Goal: Task Accomplishment & Management: Use online tool/utility

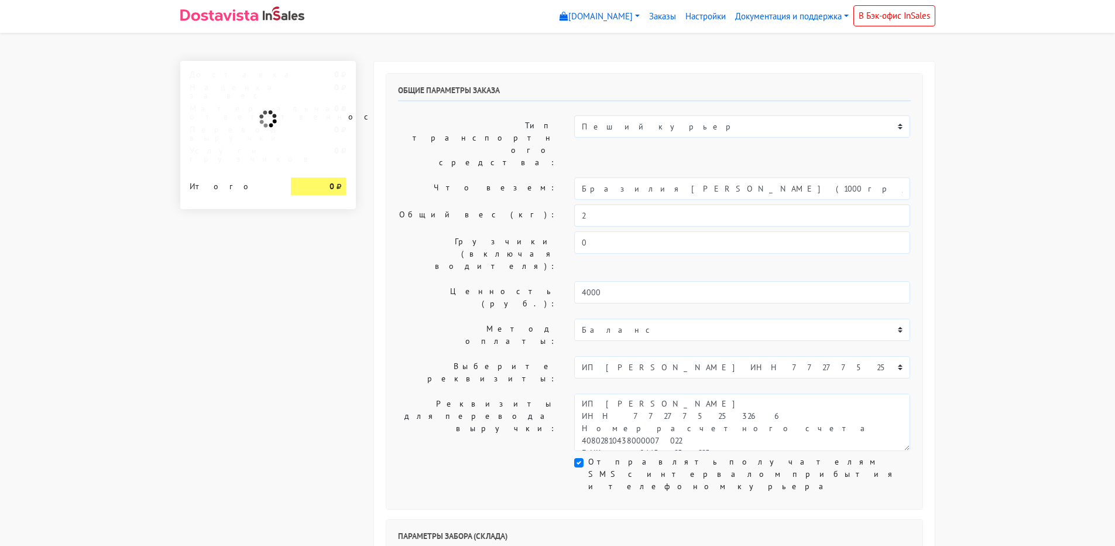
select select "1268"
select select "08:00"
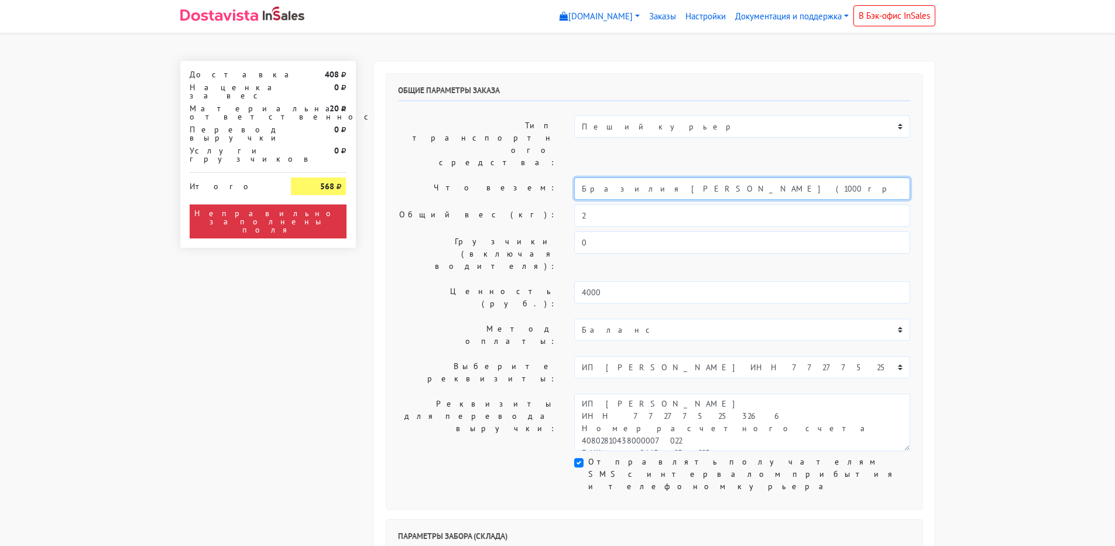
drag, startPoint x: 778, startPoint y: 152, endPoint x: 519, endPoint y: 152, distance: 259.9
click at [520, 177] on div "Что везем: Бразилия [PERSON_NAME] (1000 гр / Кофе в [GEOGRAPHIC_DATA])" at bounding box center [654, 188] width 530 height 22
type input "Кофе"
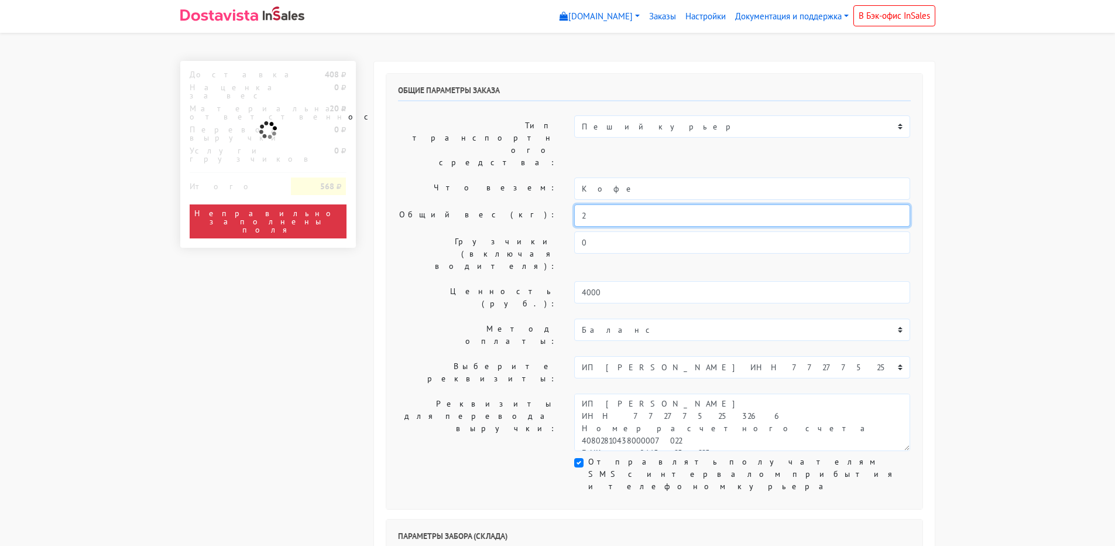
click at [586, 204] on input "2" at bounding box center [742, 215] width 336 height 22
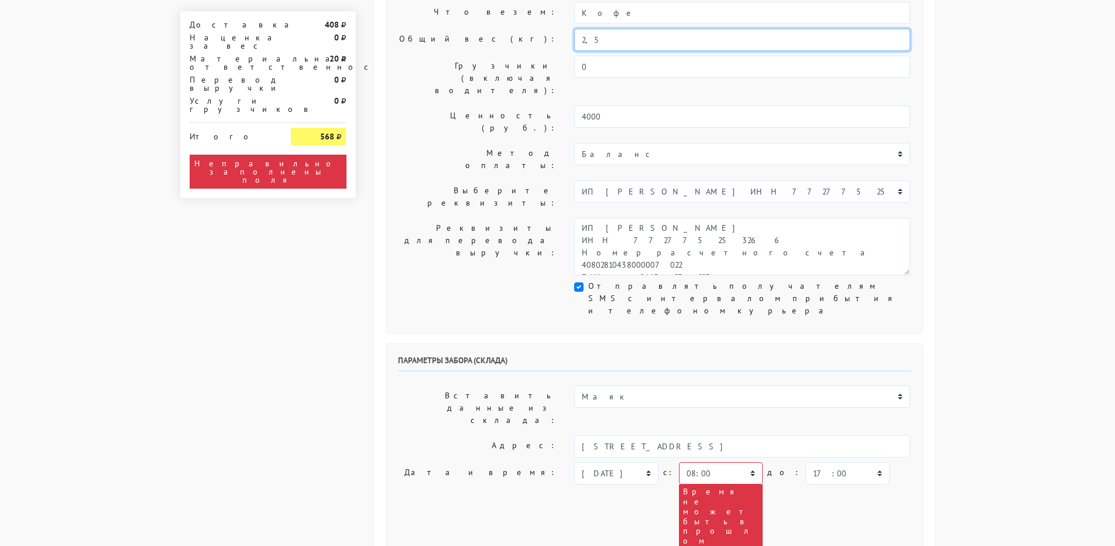
scroll to position [234, 0]
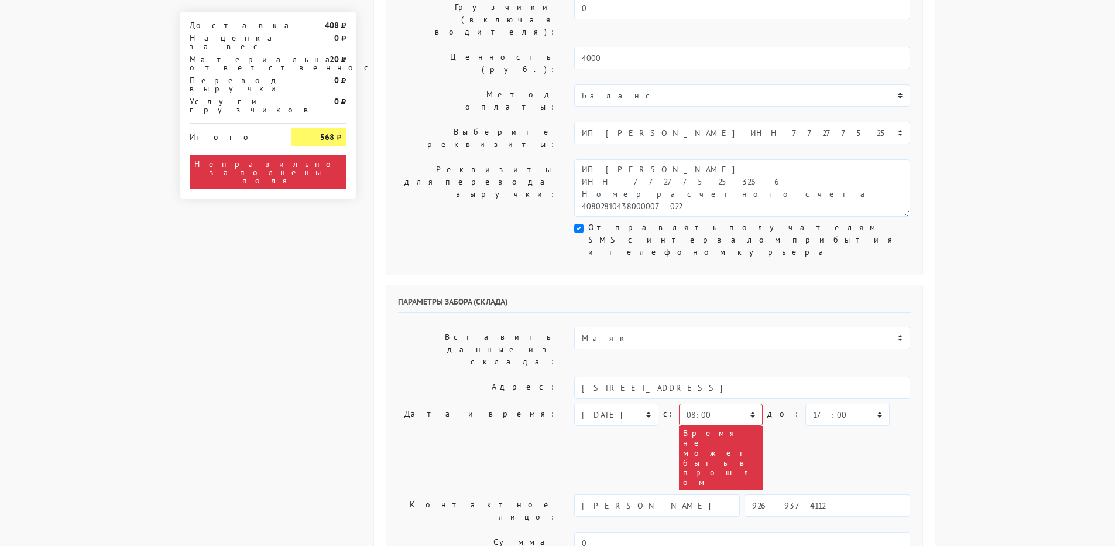
type input "2,5"
click at [745, 403] on select "00:00 00:30 01:00 01:30 02:00 02:30 03:00 03:30 04:00 04:30 05:00 05:30 06:00 0…" at bounding box center [721, 414] width 84 height 22
click at [653, 403] on select "[DATE] [DATE] [DATE] [DATE] [DATE] [DATE] [DATE] [DATE] [DATE]" at bounding box center [616, 414] width 84 height 22
select select "[DATE]"
click at [574, 403] on select "[DATE] [DATE] [DATE] [DATE] [DATE] [DATE] [DATE] [DATE] [DATE]" at bounding box center [616, 414] width 84 height 22
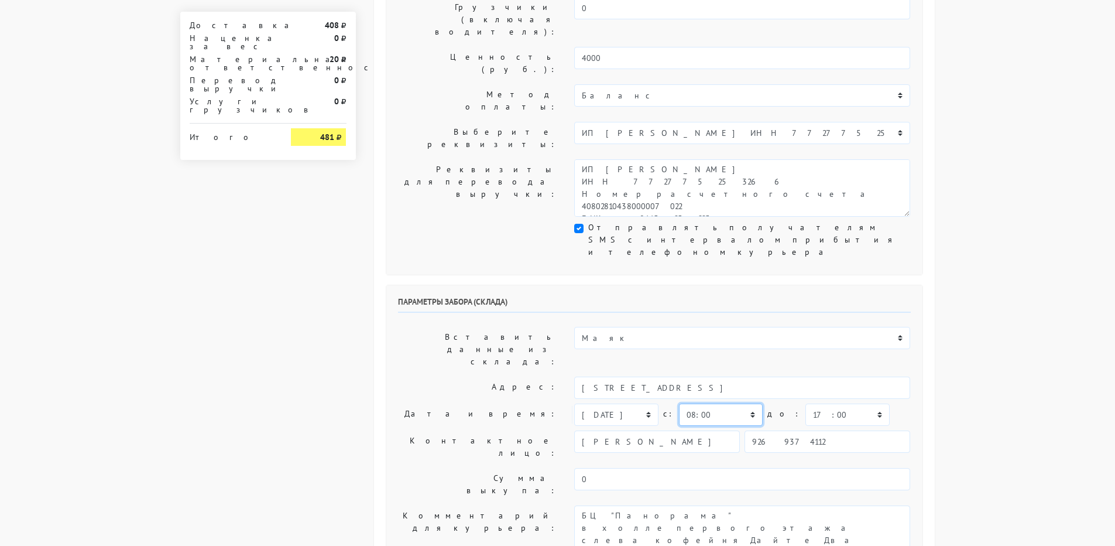
click at [741, 403] on select "00:00 00:30 01:00 01:30 02:00 02:30 03:00 03:30 04:00 04:30 05:00 05:30 06:00 0…" at bounding box center [721, 414] width 84 height 22
select select "09:00"
click at [679, 403] on select "00:00 00:30 01:00 01:30 02:00 02:30 03:00 03:30 04:00 04:30 05:00 05:30 06:00 0…" at bounding box center [721, 414] width 84 height 22
click at [805, 403] on select "00:00 00:30 01:00 01:30 02:00 02:30 03:00 03:30 04:00 04:30 05:00 05:30 06:00 0…" at bounding box center [847, 414] width 84 height 22
select select "12:00"
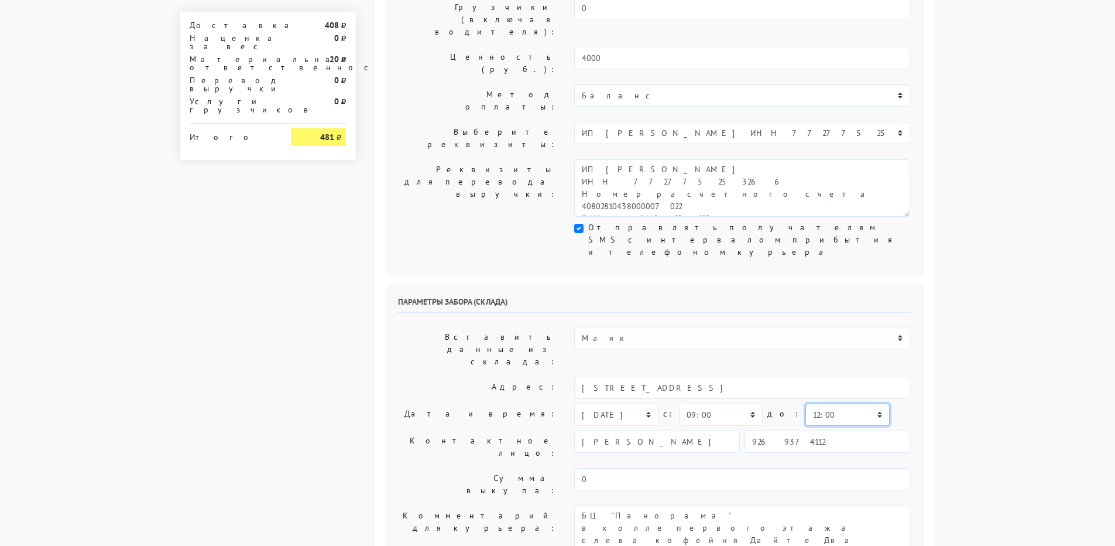
click at [805, 403] on select "00:00 00:30 01:00 01:30 02:00 02:30 03:00 03:30 04:00 04:30 05:00 05:30 06:00 0…" at bounding box center [847, 414] width 84 height 22
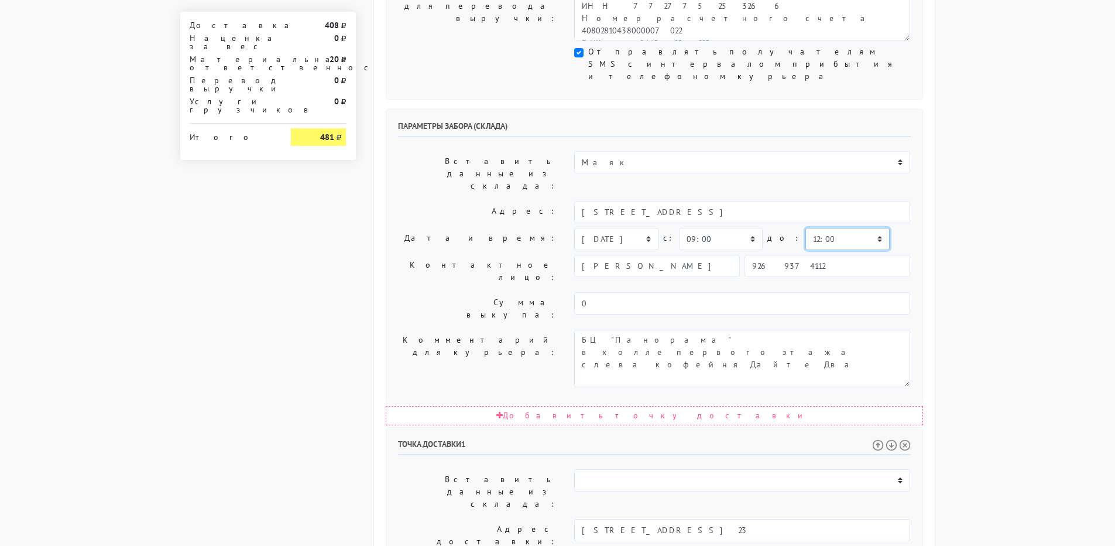
scroll to position [468, 0]
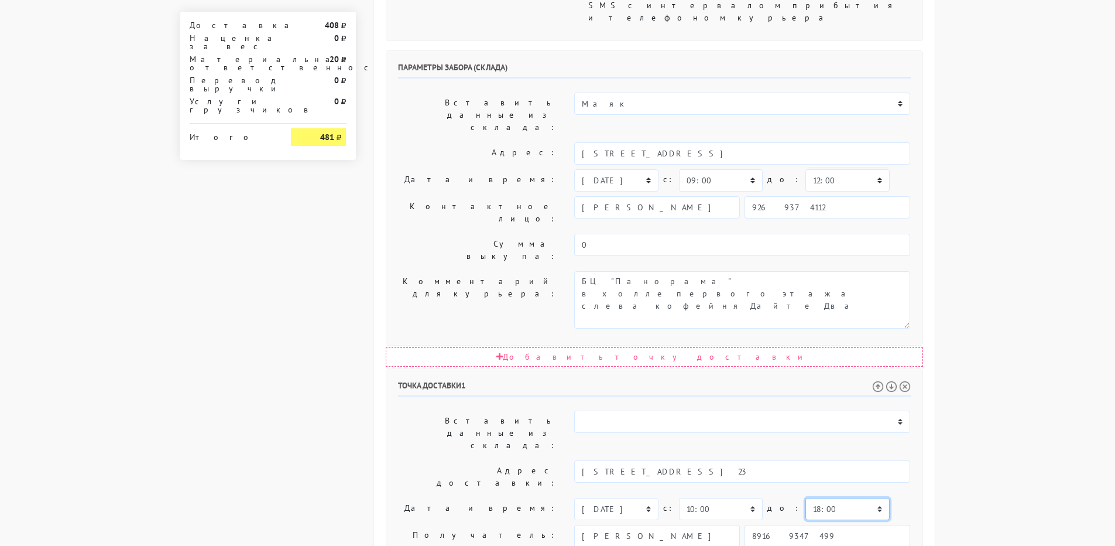
click at [805, 498] on select "00:00 00:30 01:00 01:30 02:00 02:30 03:00 03:30 04:00 04:30 05:00 05:30 06:00 0…" at bounding box center [847, 509] width 84 height 22
select select "14:00"
click at [805, 498] on select "00:00 00:30 01:00 01:30 02:00 02:30 03:00 03:30 04:00 04:30 05:00 05:30 06:00 0…" at bounding box center [847, 509] width 84 height 22
